Goal: Information Seeking & Learning: Learn about a topic

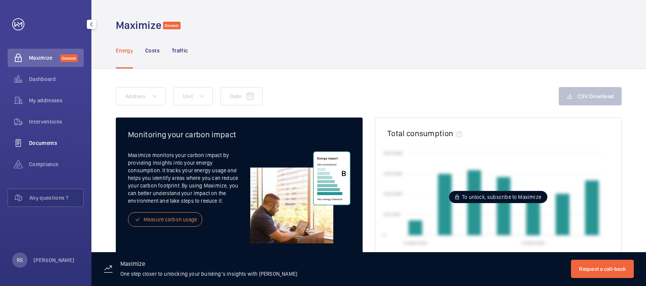
click at [53, 147] on span "Documents" at bounding box center [56, 143] width 55 height 8
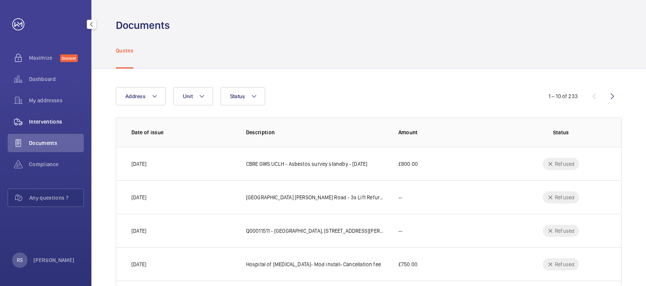
click at [57, 124] on span "Interventions" at bounding box center [56, 122] width 55 height 8
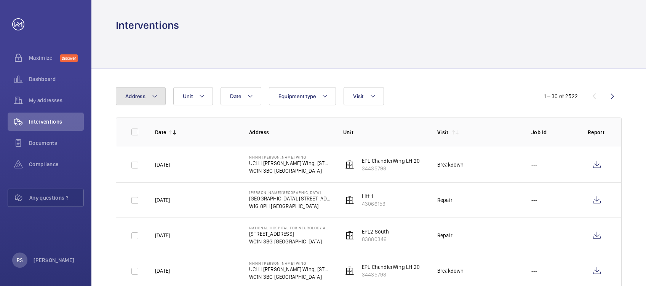
click at [155, 99] on mat-icon at bounding box center [155, 96] width 6 height 9
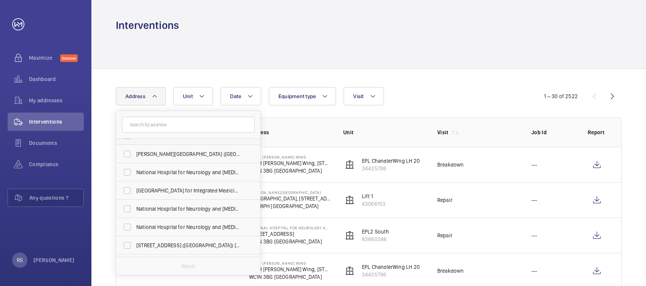
scroll to position [101, 0]
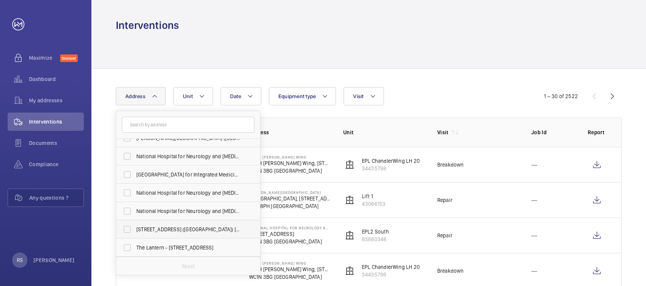
click at [158, 230] on span "[STREET_ADDRESS] ([GEOGRAPHIC_DATA]) [STREET_ADDRESS]" at bounding box center [188, 230] width 105 height 8
click at [135, 230] on input "[STREET_ADDRESS] ([GEOGRAPHIC_DATA]) [STREET_ADDRESS]" at bounding box center [127, 229] width 15 height 15
checkbox input "true"
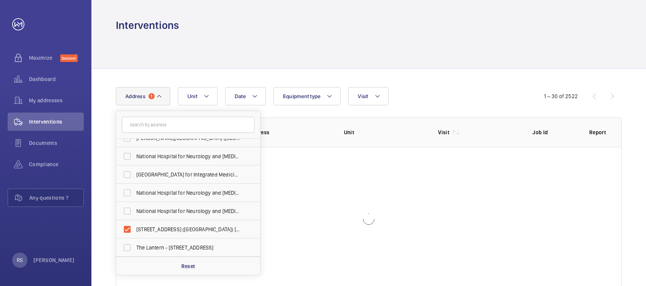
click at [279, 51] on div at bounding box center [369, 50] width 506 height 36
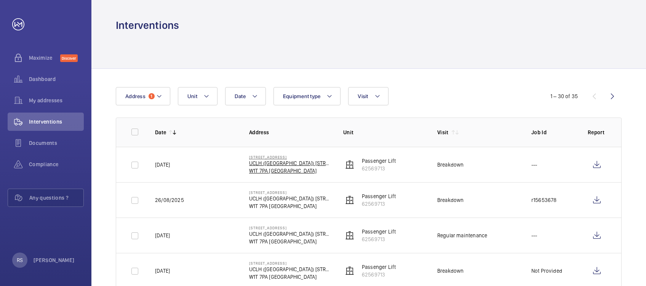
click at [278, 167] on p "W1T 7PA [GEOGRAPHIC_DATA]" at bounding box center [290, 171] width 82 height 8
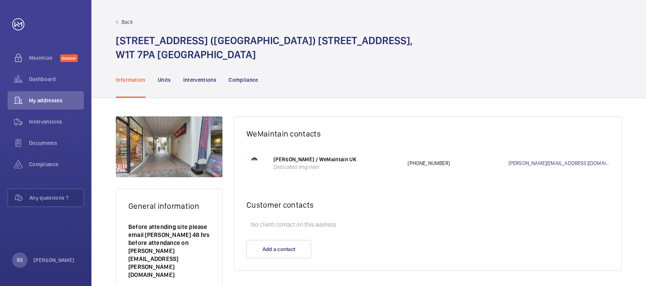
scroll to position [25, 0]
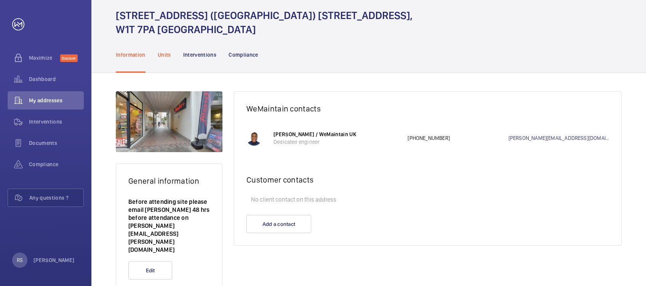
click at [167, 55] on p "Units" at bounding box center [164, 55] width 13 height 8
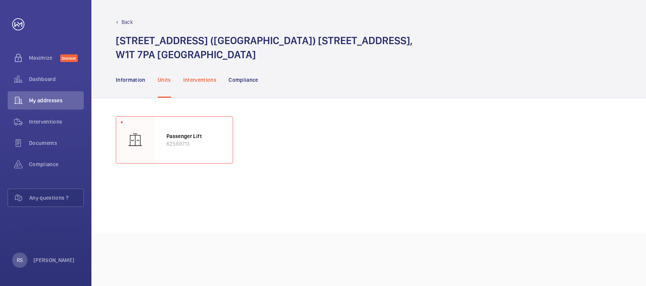
click at [204, 79] on p "Interventions" at bounding box center [199, 80] width 33 height 8
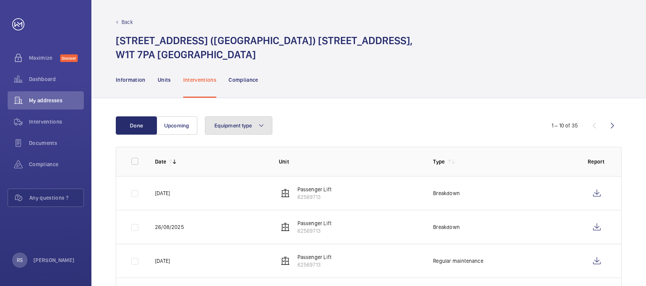
click at [256, 132] on button "Equipment type" at bounding box center [238, 125] width 67 height 18
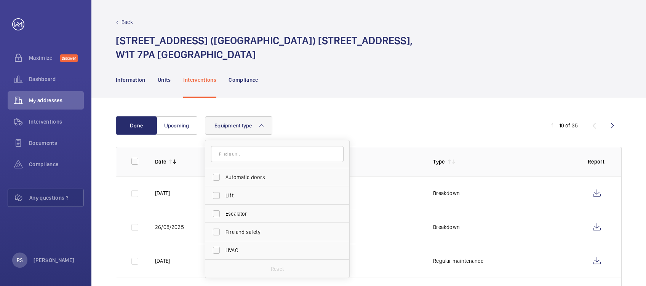
click at [256, 128] on button "Equipment type" at bounding box center [238, 125] width 67 height 18
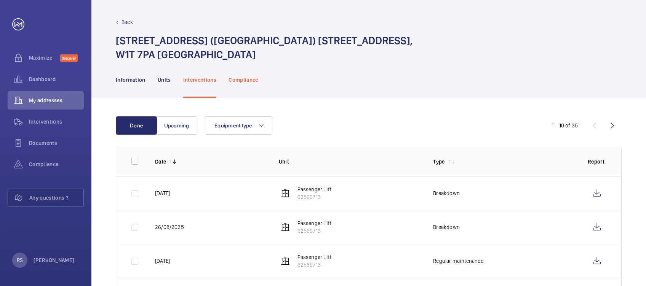
click at [257, 79] on p "Compliance" at bounding box center [243, 80] width 30 height 8
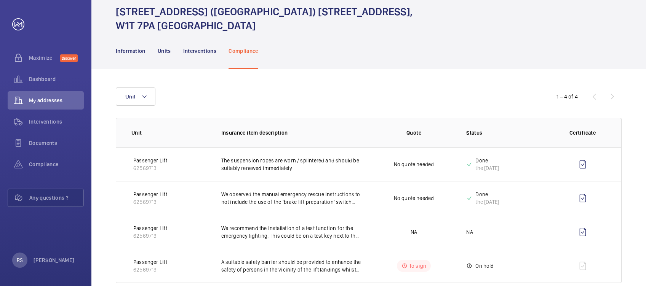
scroll to position [44, 0]
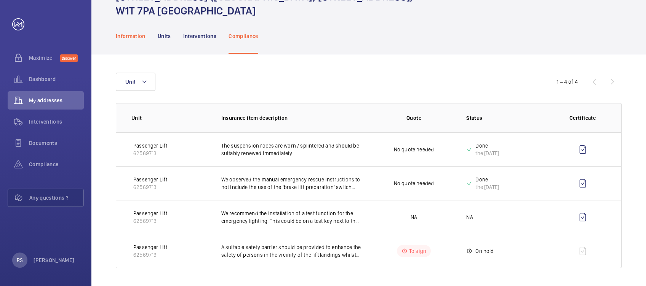
click at [137, 38] on p "Information" at bounding box center [131, 36] width 30 height 8
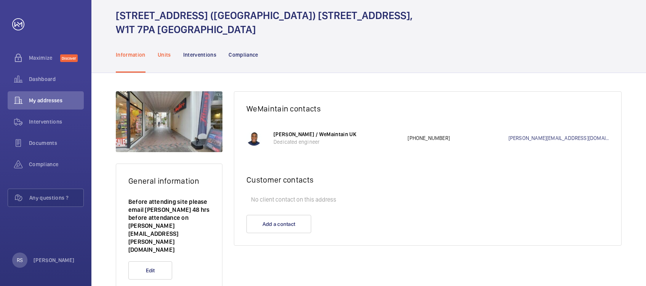
click at [161, 56] on p "Units" at bounding box center [164, 55] width 13 height 8
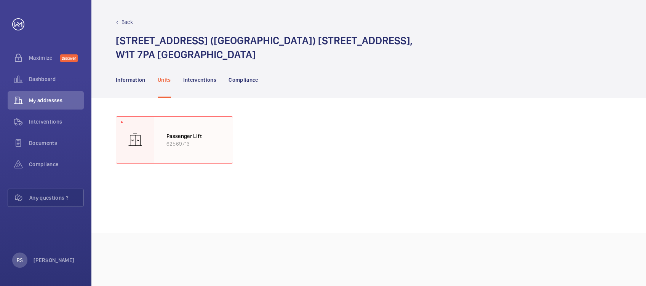
click at [170, 155] on div "Passenger Lift 62569713" at bounding box center [193, 140] width 78 height 46
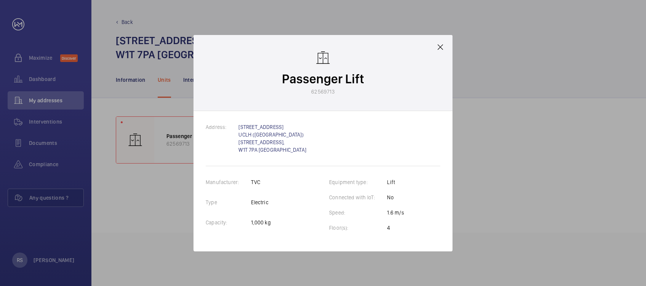
click at [440, 47] on mat-icon at bounding box center [439, 47] width 9 height 9
